Goal: Transaction & Acquisition: Download file/media

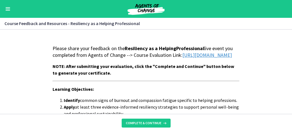
click at [182, 58] on link "[URL][DOMAIN_NAME]" at bounding box center [206, 55] width 49 height 6
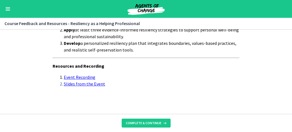
scroll to position [84, 0]
click at [145, 122] on span "Complete & continue" at bounding box center [143, 123] width 35 height 4
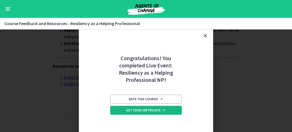
click at [144, 110] on span "Get your certificate" at bounding box center [145, 110] width 39 height 4
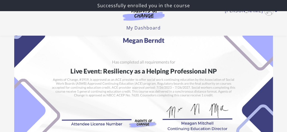
scroll to position [56, 0]
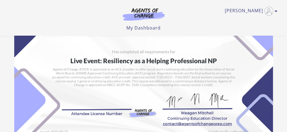
click at [121, 42] on img at bounding box center [143, 61] width 259 height 183
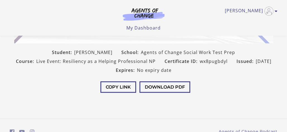
scroll to position [168, 0]
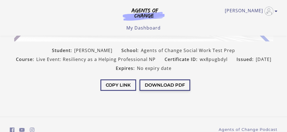
click at [163, 85] on button "Download PDF" at bounding box center [165, 85] width 51 height 11
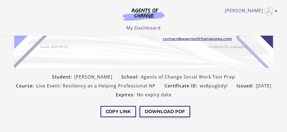
scroll to position [140, 0]
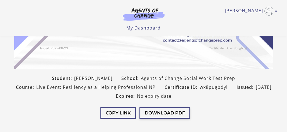
click at [161, 113] on button "Download PDF" at bounding box center [165, 113] width 51 height 11
